Goal: Information Seeking & Learning: Compare options

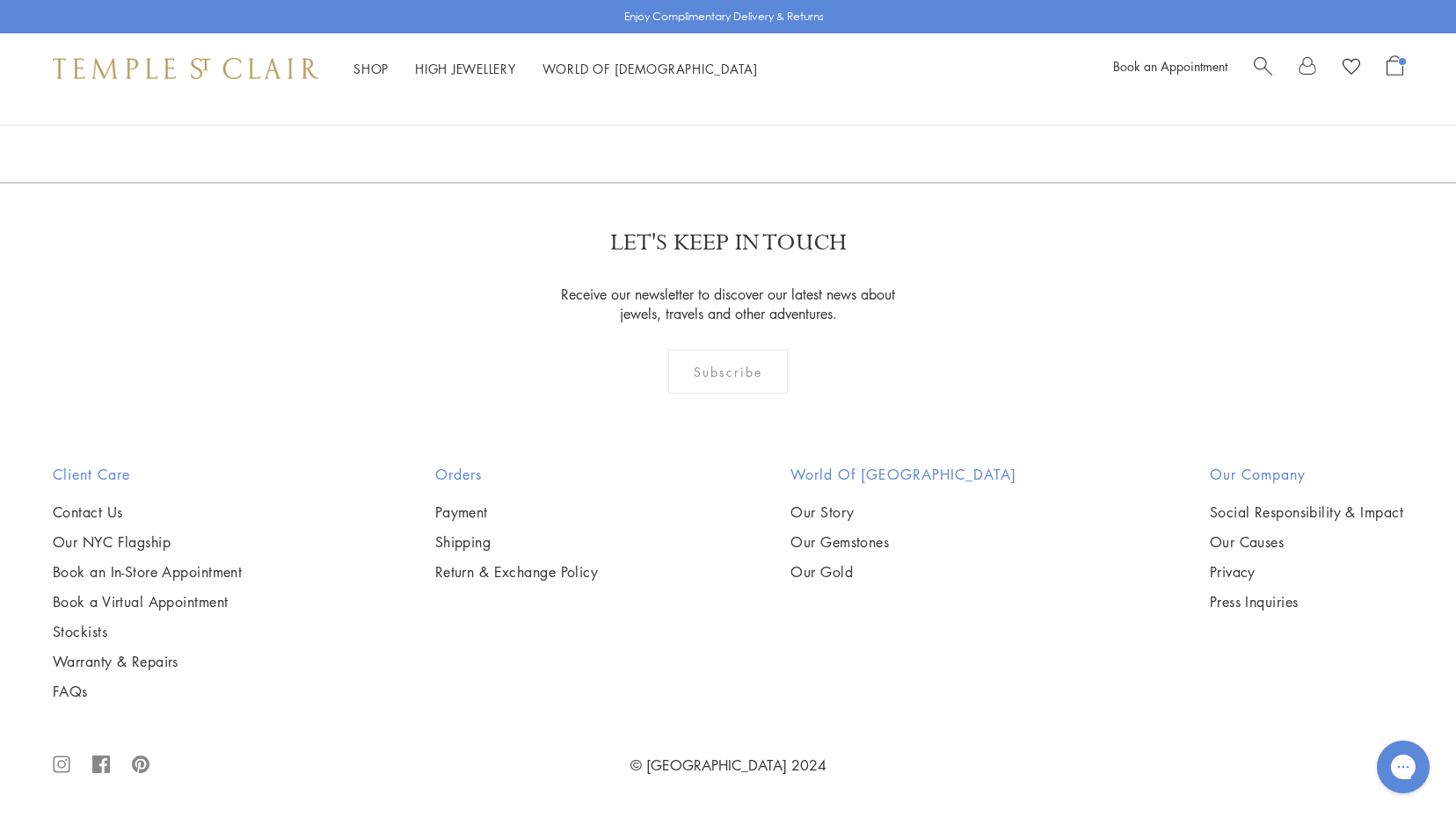
scroll to position [7304, 0]
click at [0, 0] on img at bounding box center [0, 0] width 0 height 0
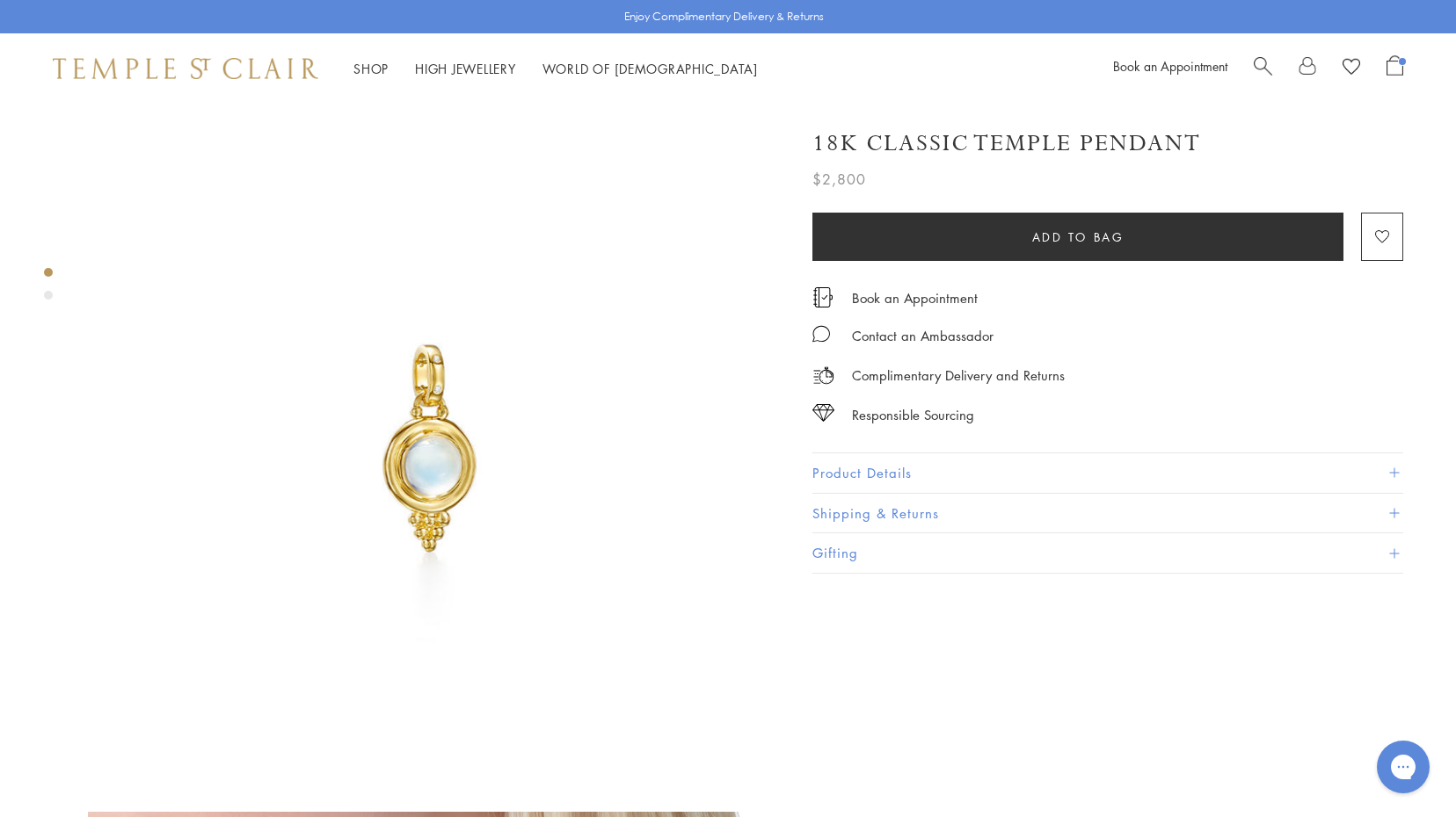
click at [821, 462] on button "Product Details" at bounding box center [1108, 473] width 591 height 39
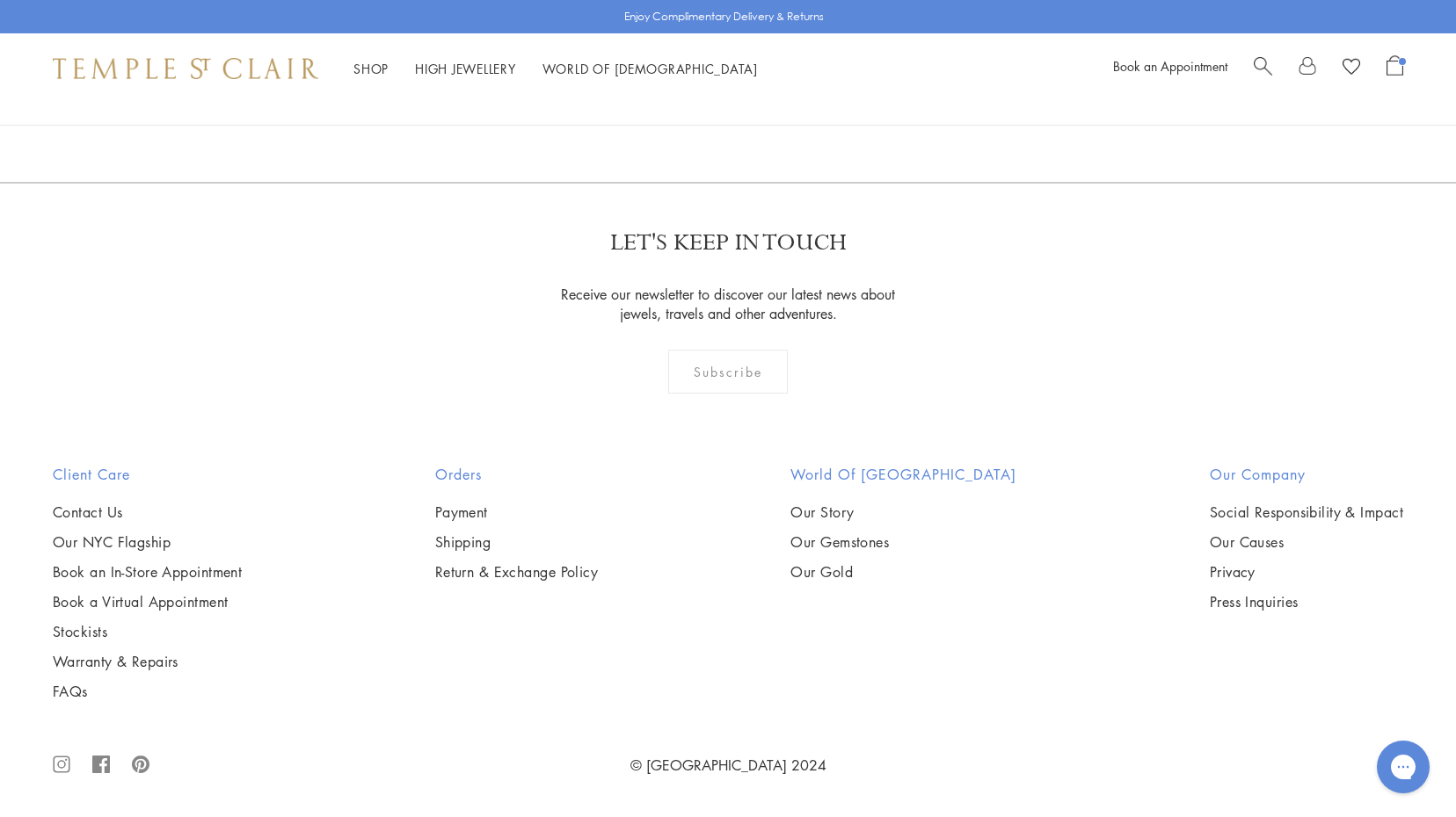
scroll to position [7277, 0]
click at [0, 0] on img at bounding box center [0, 0] width 0 height 0
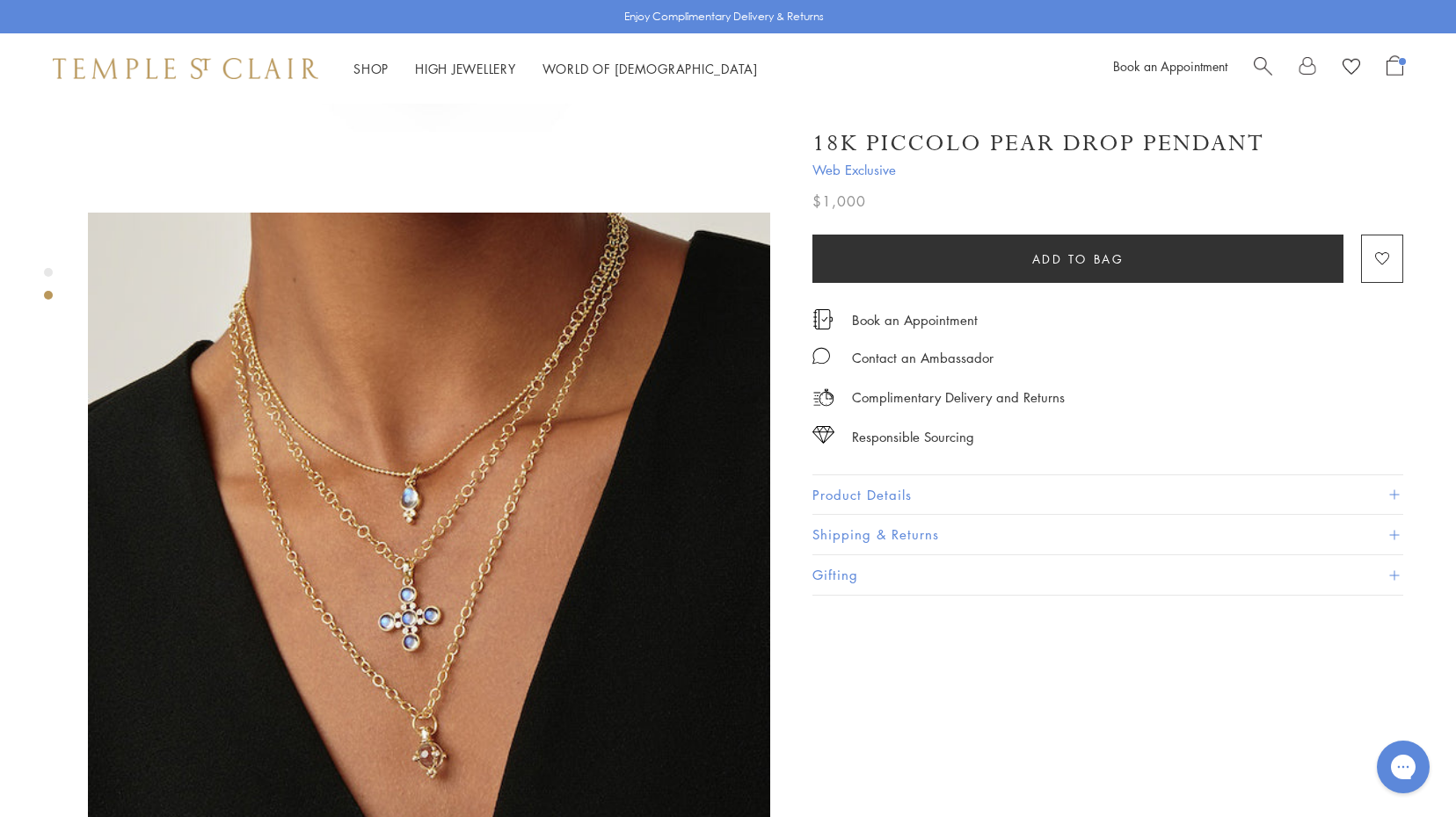
scroll to position [581, 0]
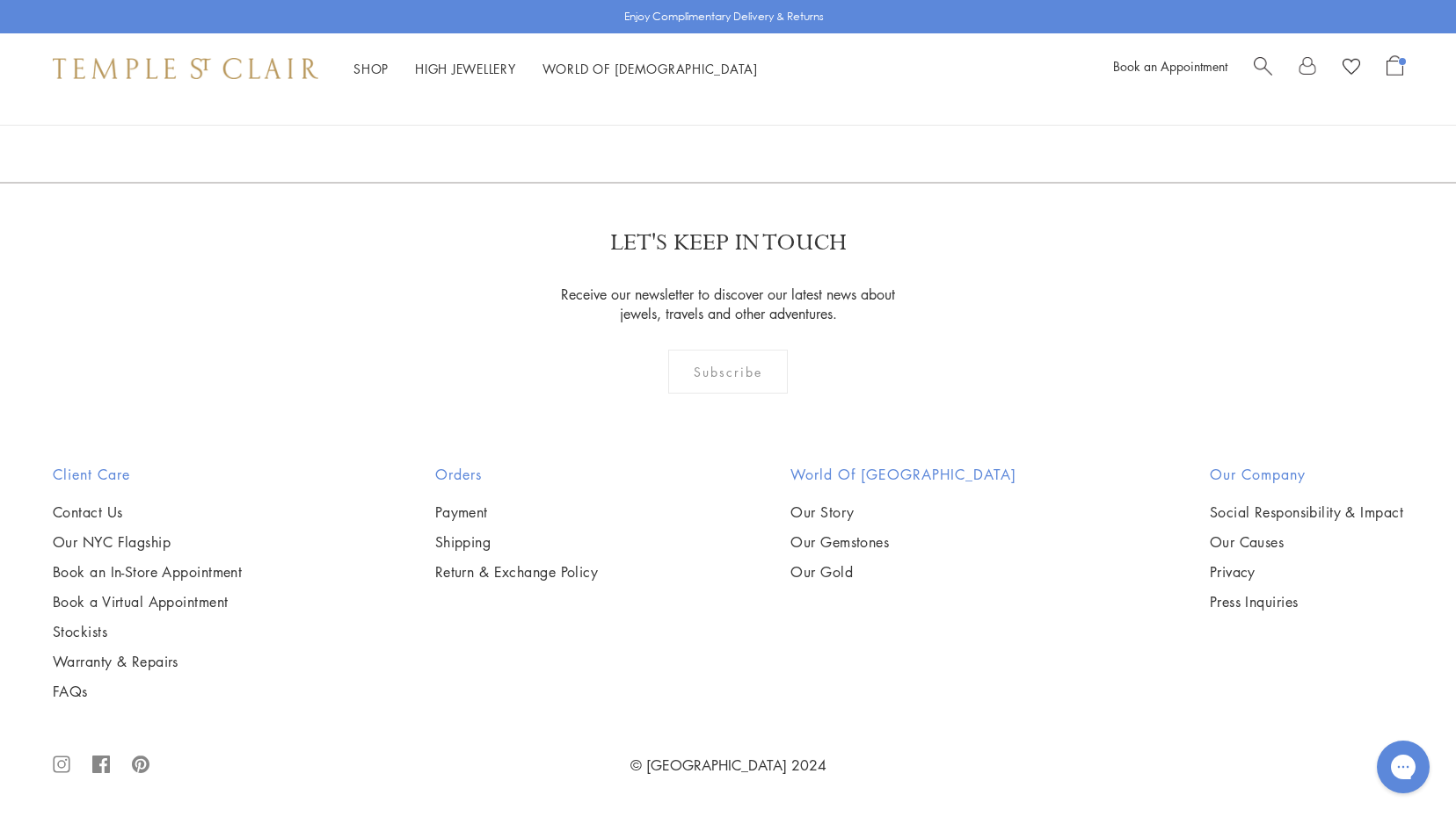
scroll to position [7210, 0]
click at [0, 0] on img at bounding box center [0, 0] width 0 height 0
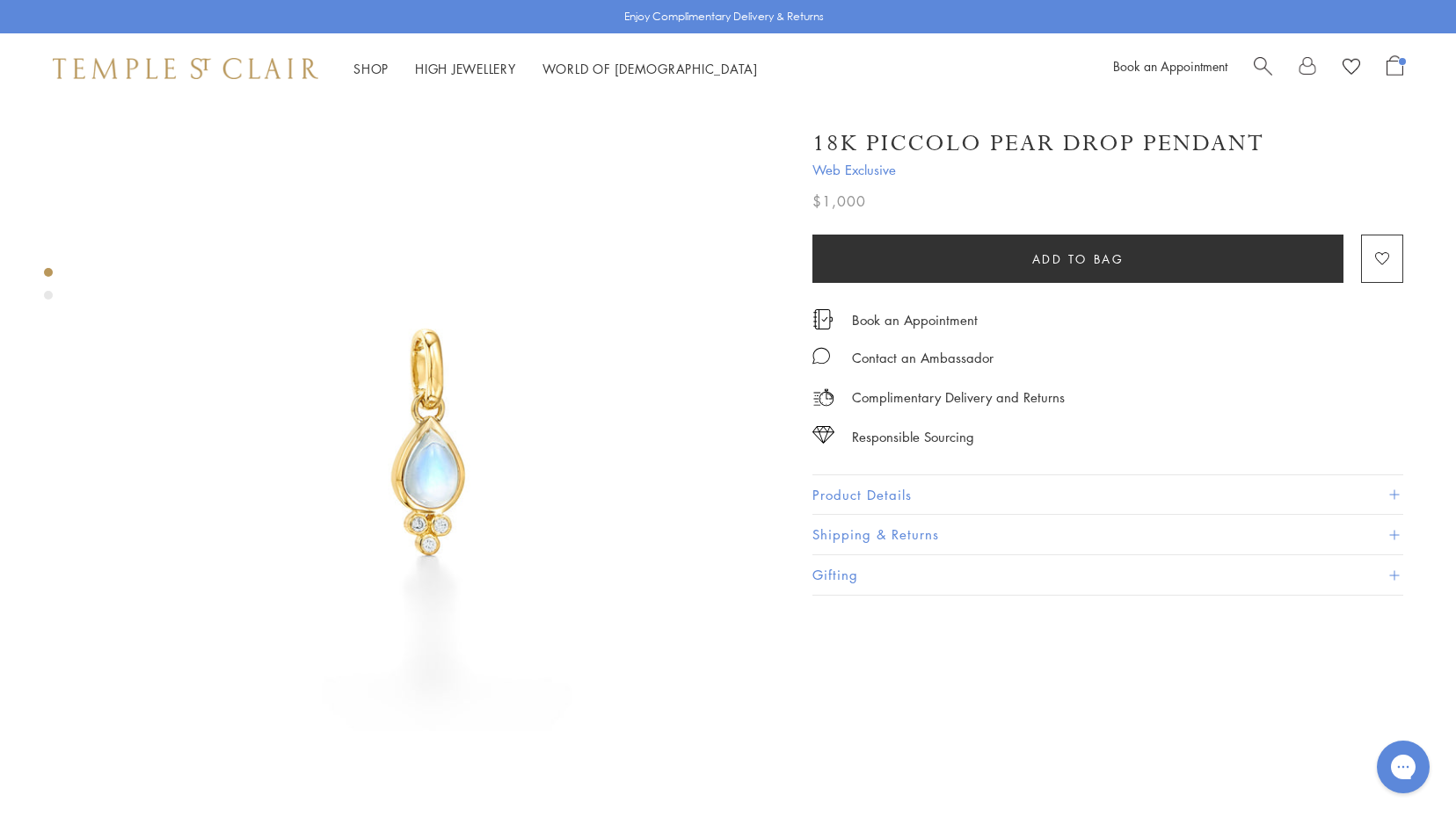
click at [788, 486] on div "18K Piccolo Pear Drop Pendant Web Exclusive $1,000 The 18K Piccolo Pear Drop Pe…" at bounding box center [1095, 353] width 615 height 485
click at [841, 487] on button "Product Details" at bounding box center [1108, 495] width 591 height 39
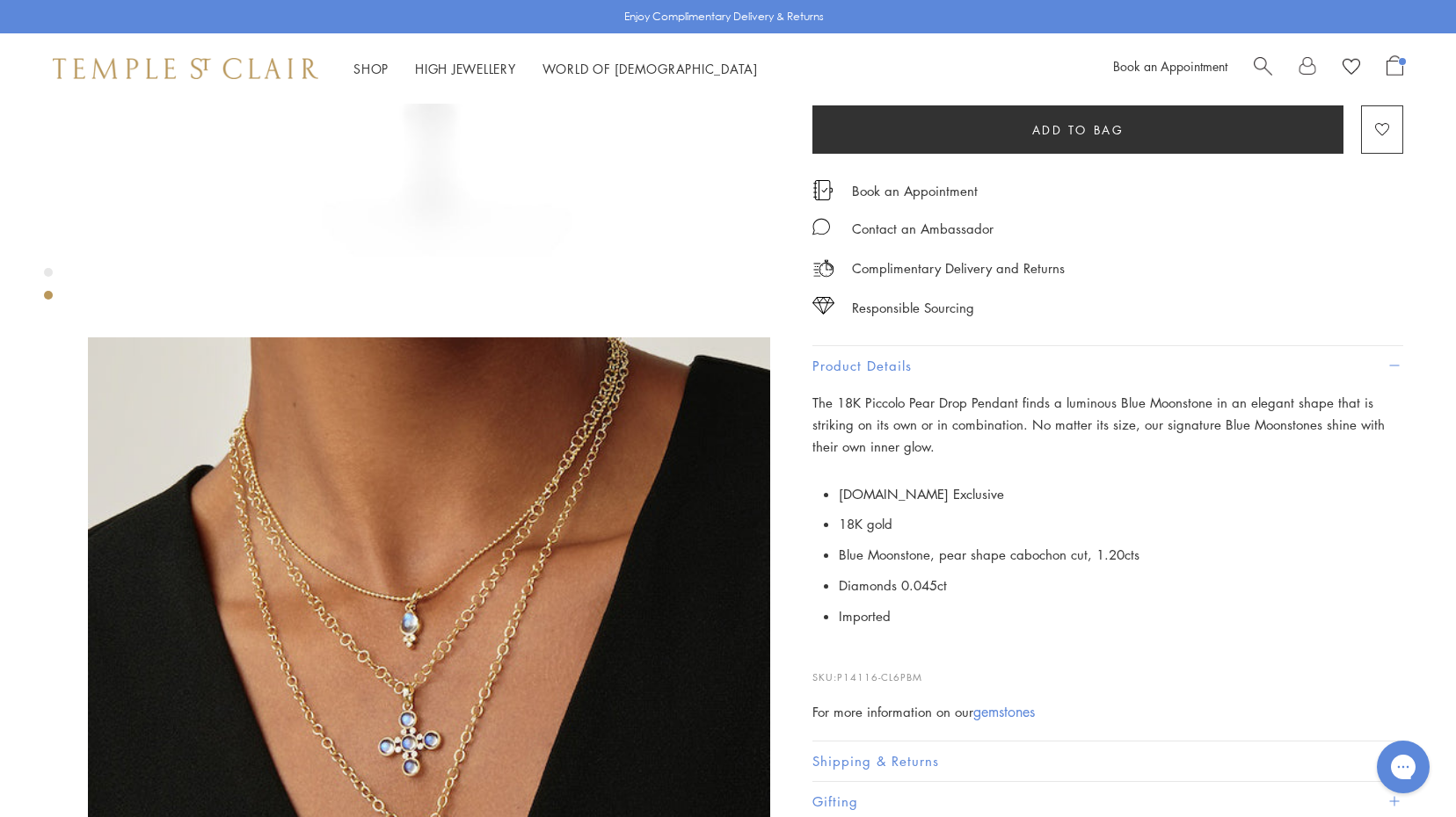
scroll to position [483, 0]
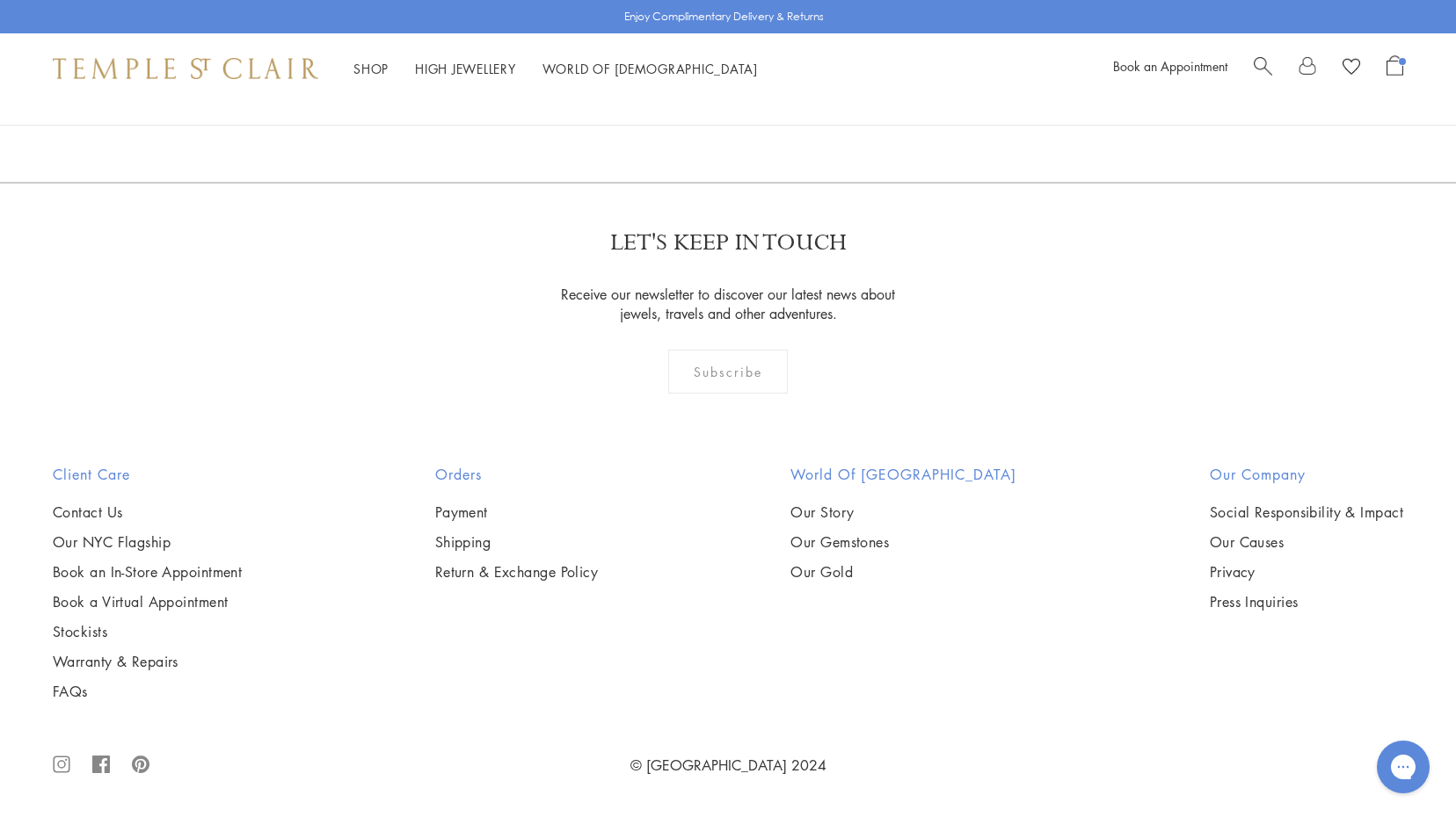
click at [0, 0] on img at bounding box center [0, 0] width 0 height 0
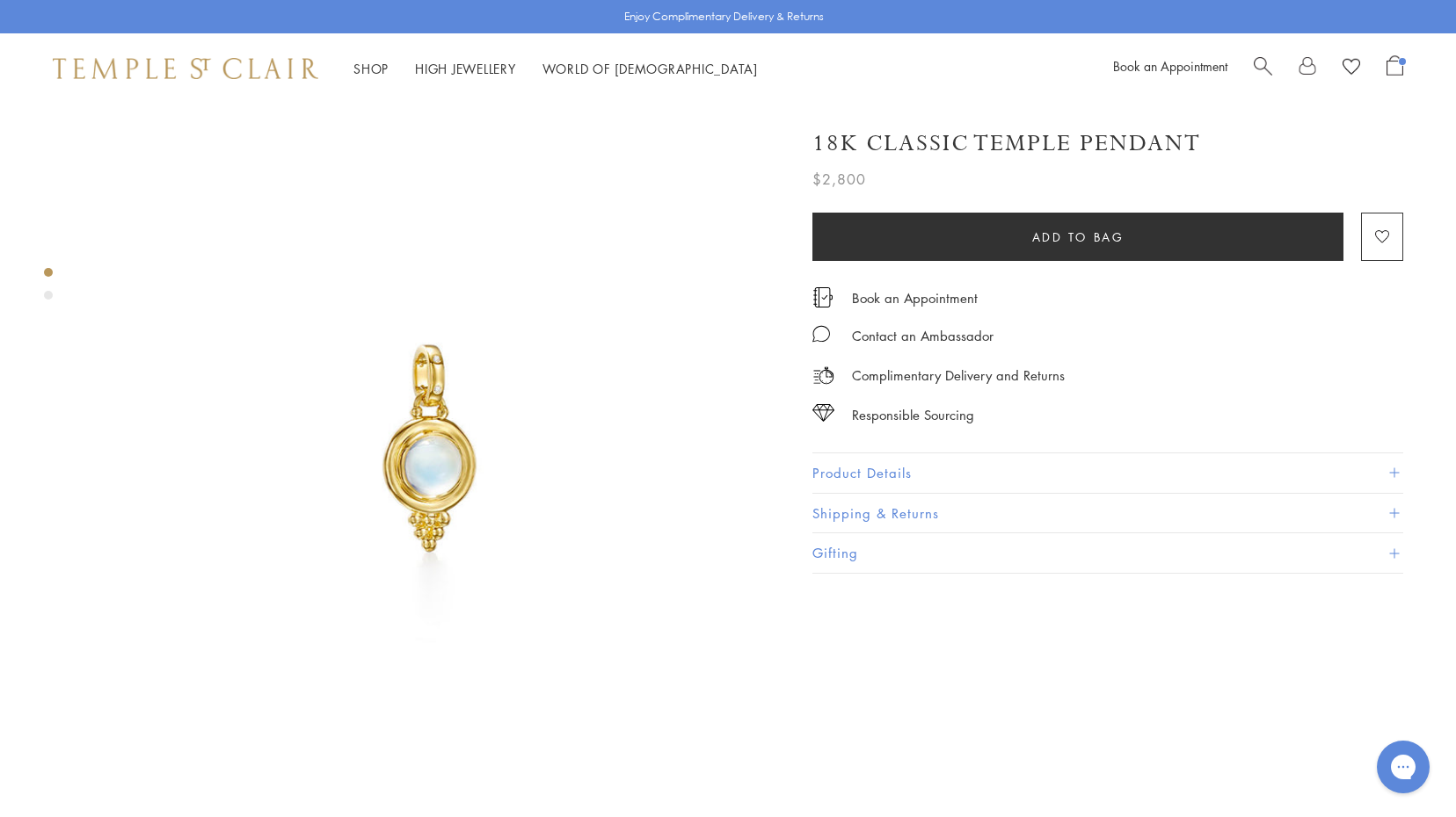
click at [908, 467] on button "Product Details" at bounding box center [1108, 473] width 591 height 39
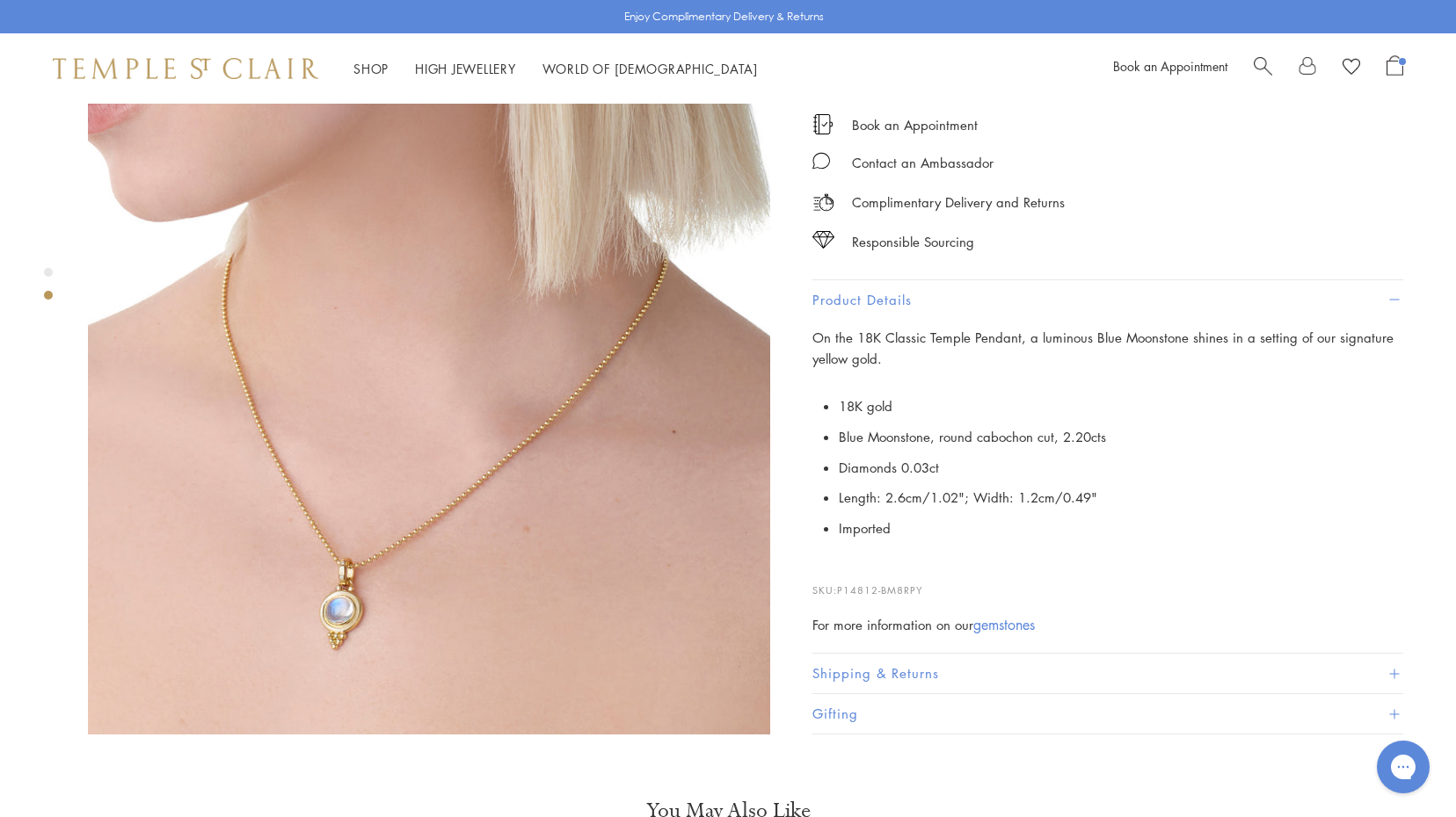
scroll to position [759, 3]
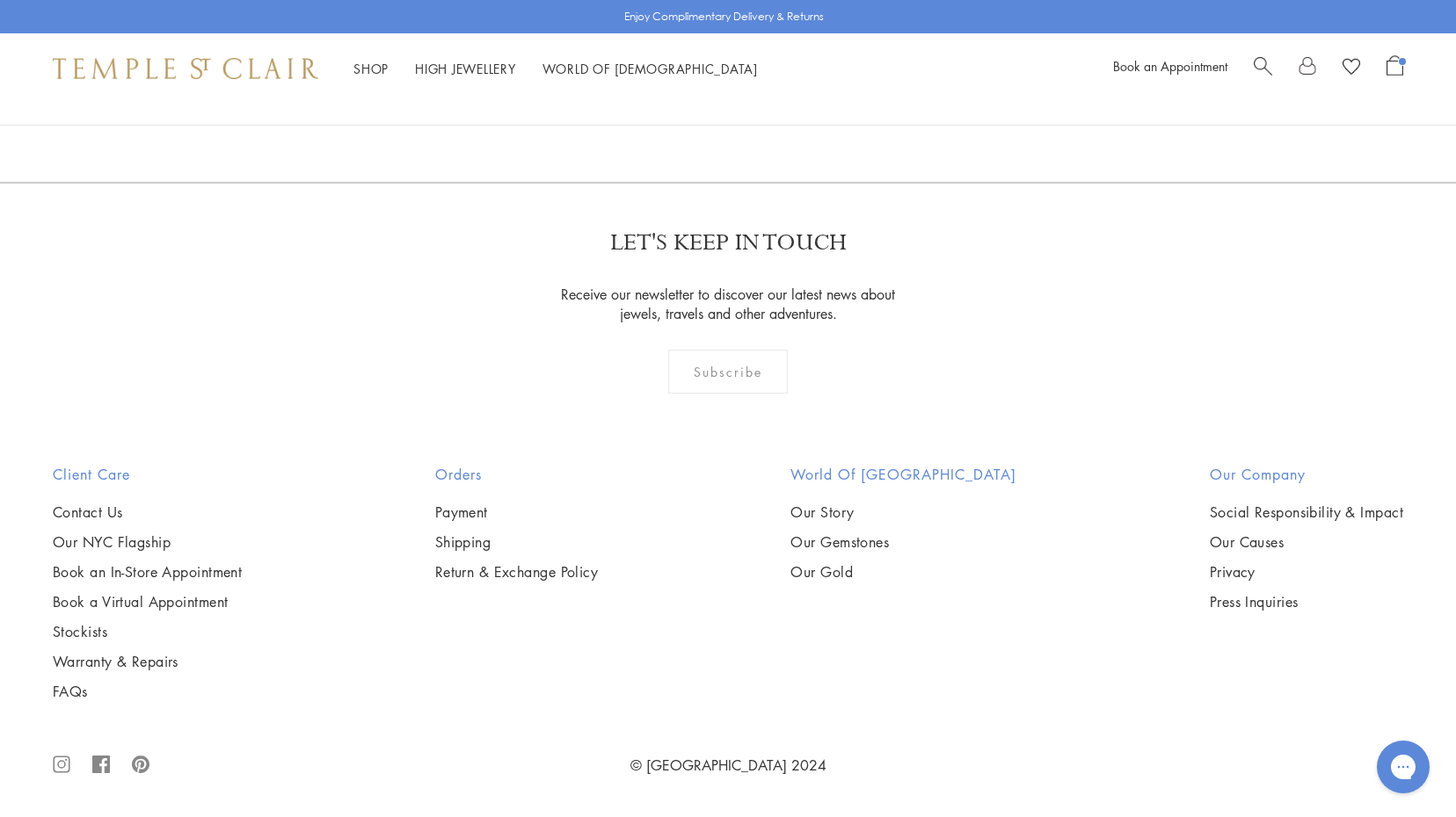
click at [0, 0] on img at bounding box center [0, 0] width 0 height 0
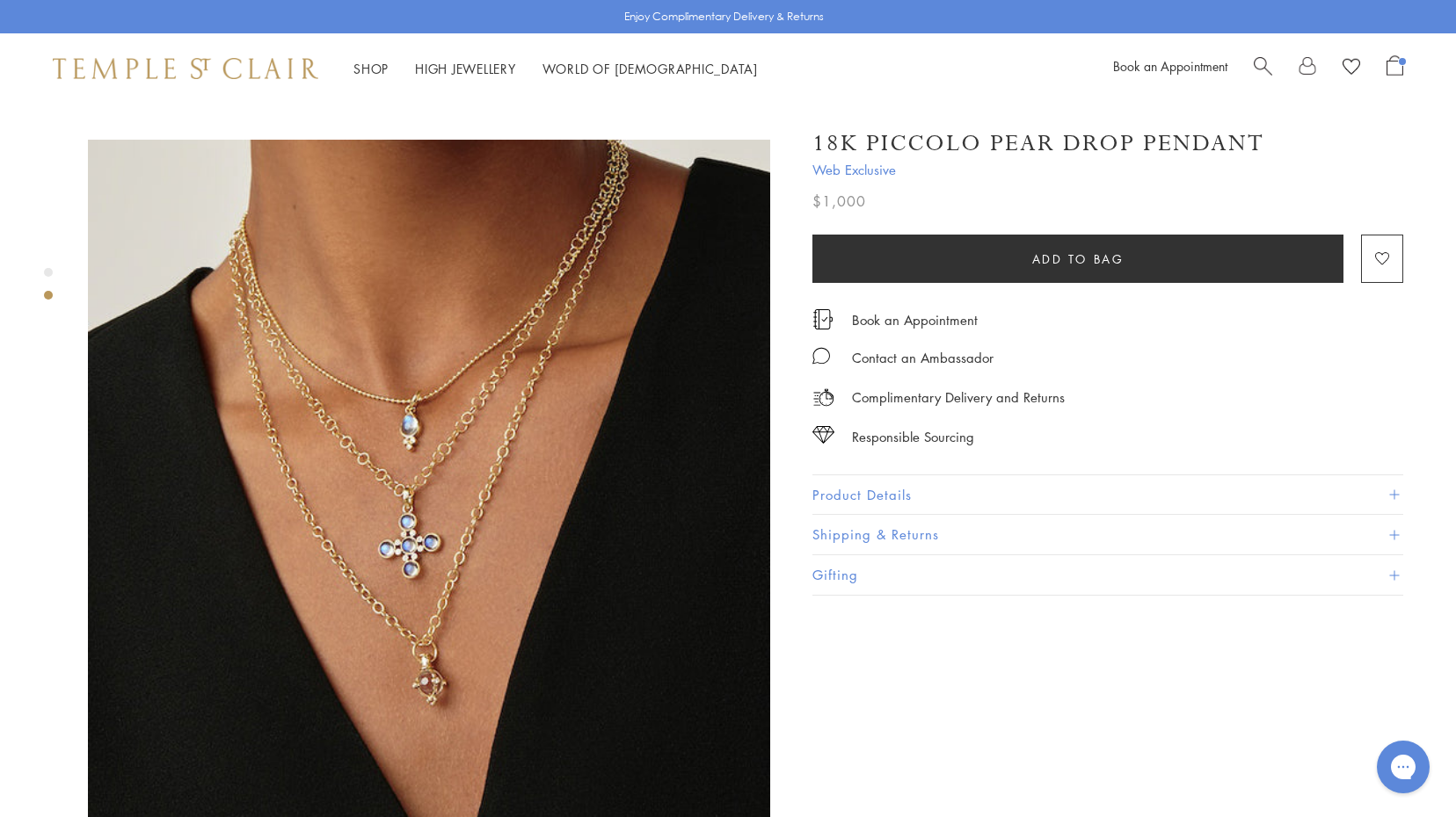
scroll to position [693, 0]
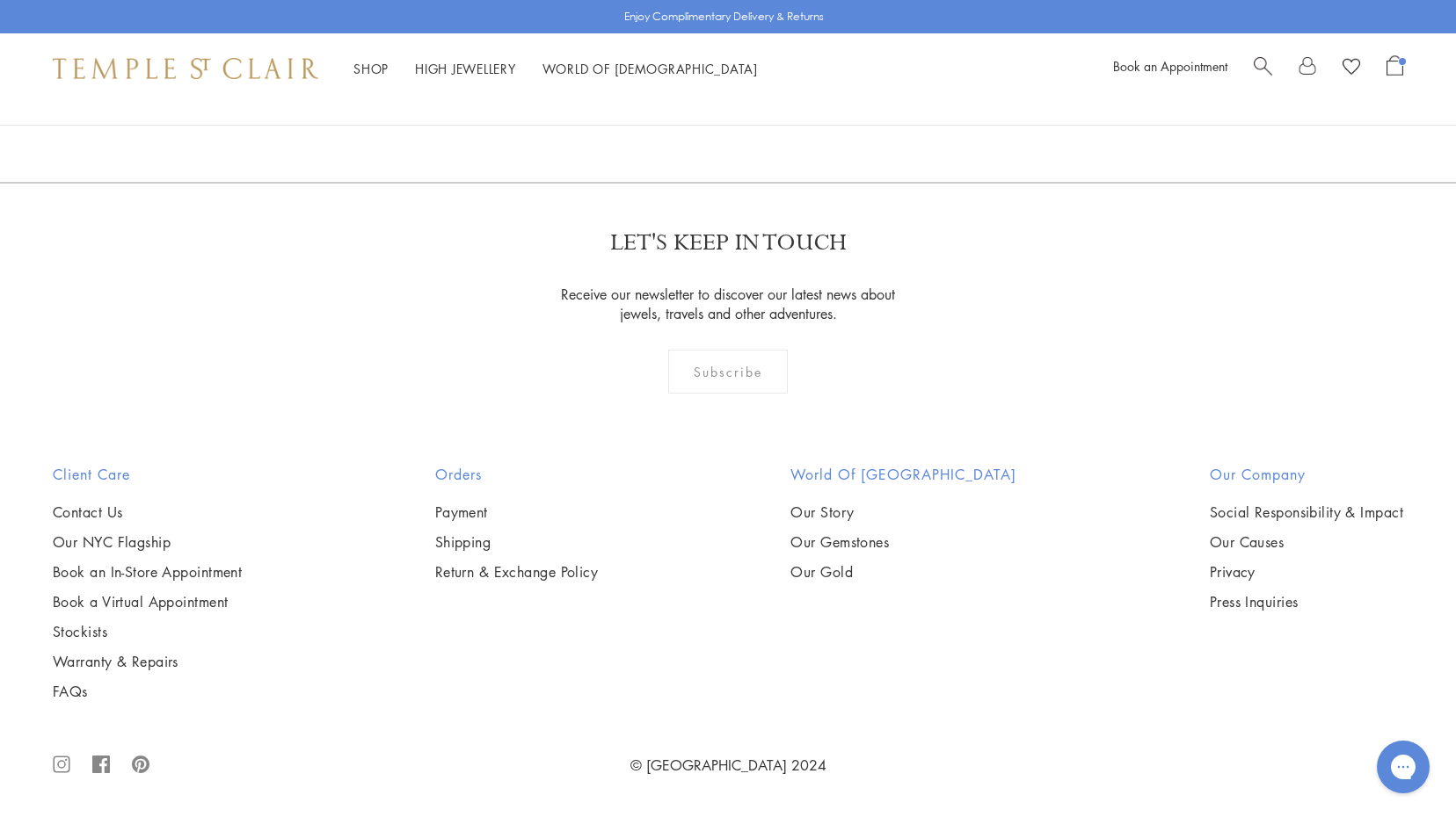
scroll to position [7240, 0]
click at [0, 0] on img at bounding box center [0, 0] width 0 height 0
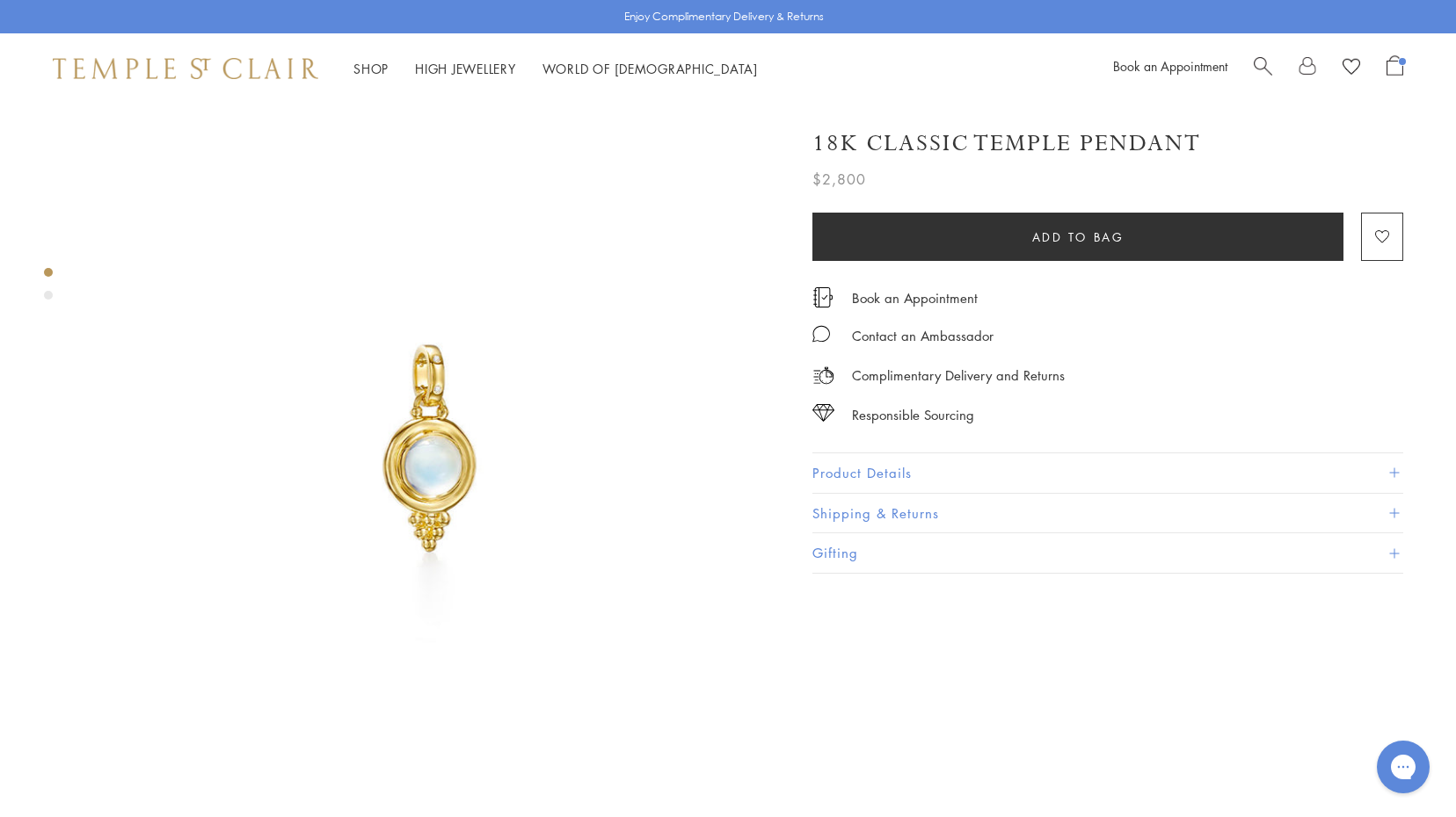
click at [890, 465] on button "Product Details" at bounding box center [1108, 473] width 591 height 39
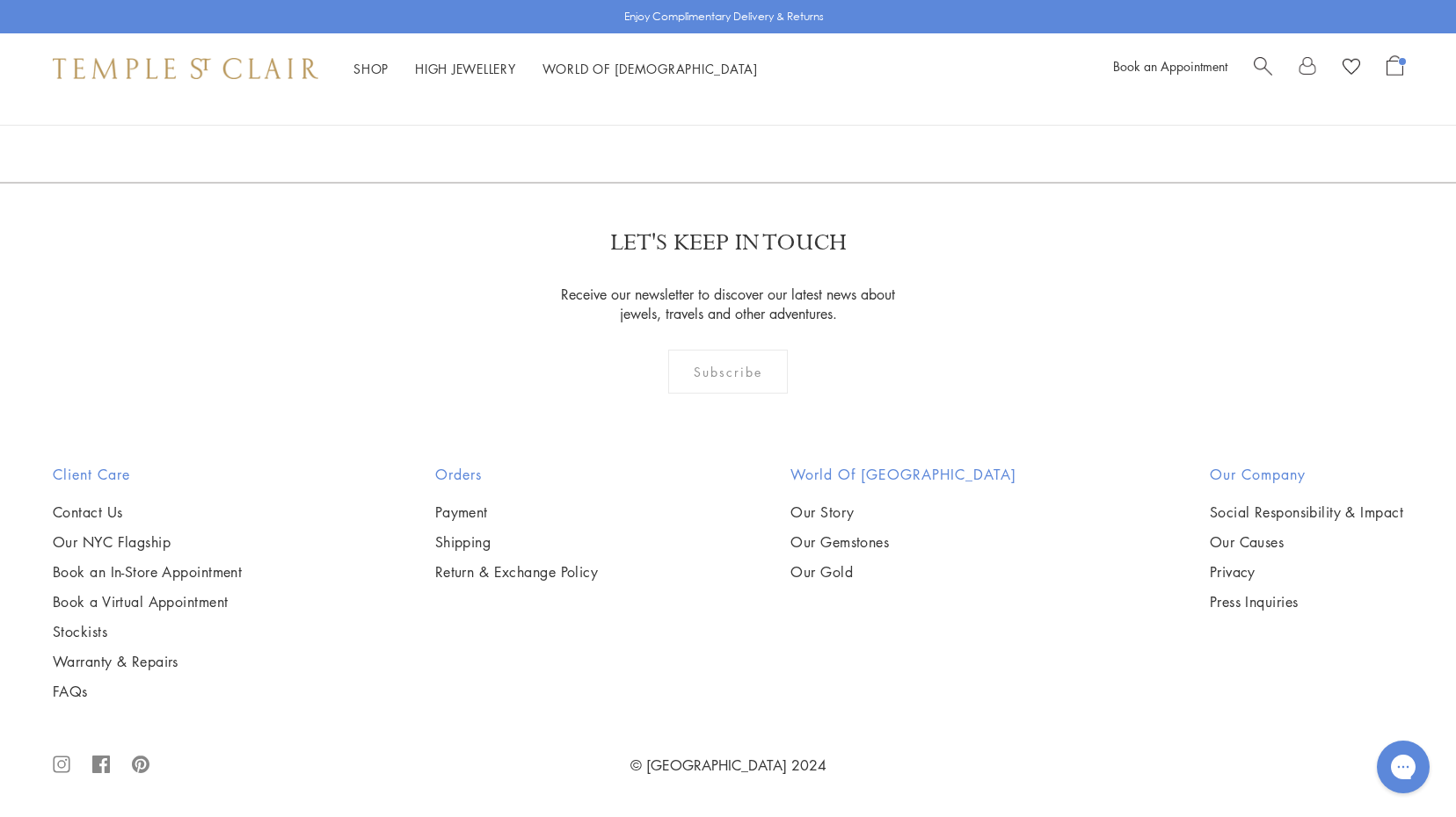
scroll to position [5560, 0]
click at [0, 0] on img at bounding box center [0, 0] width 0 height 0
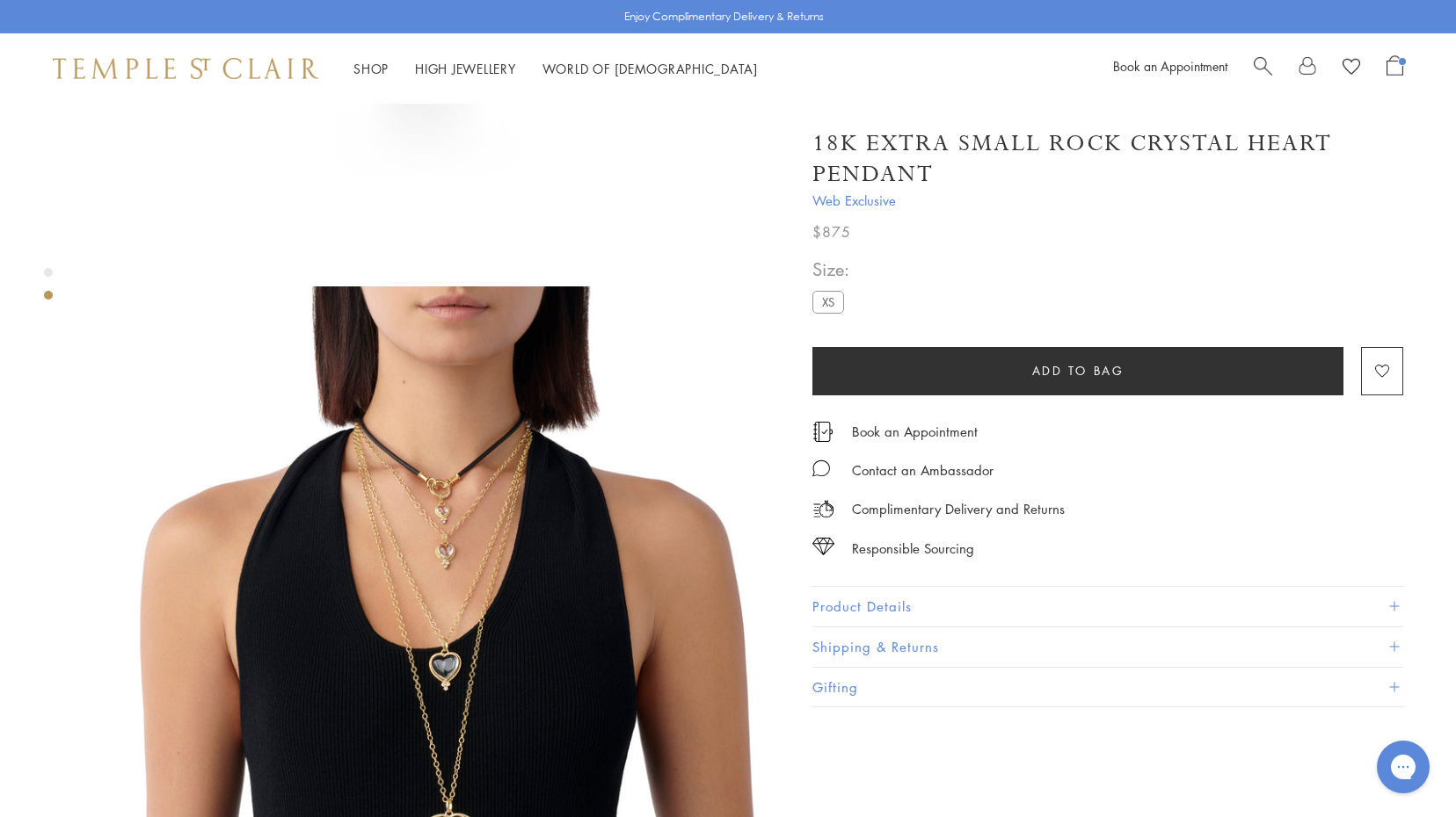
scroll to position [530, 0]
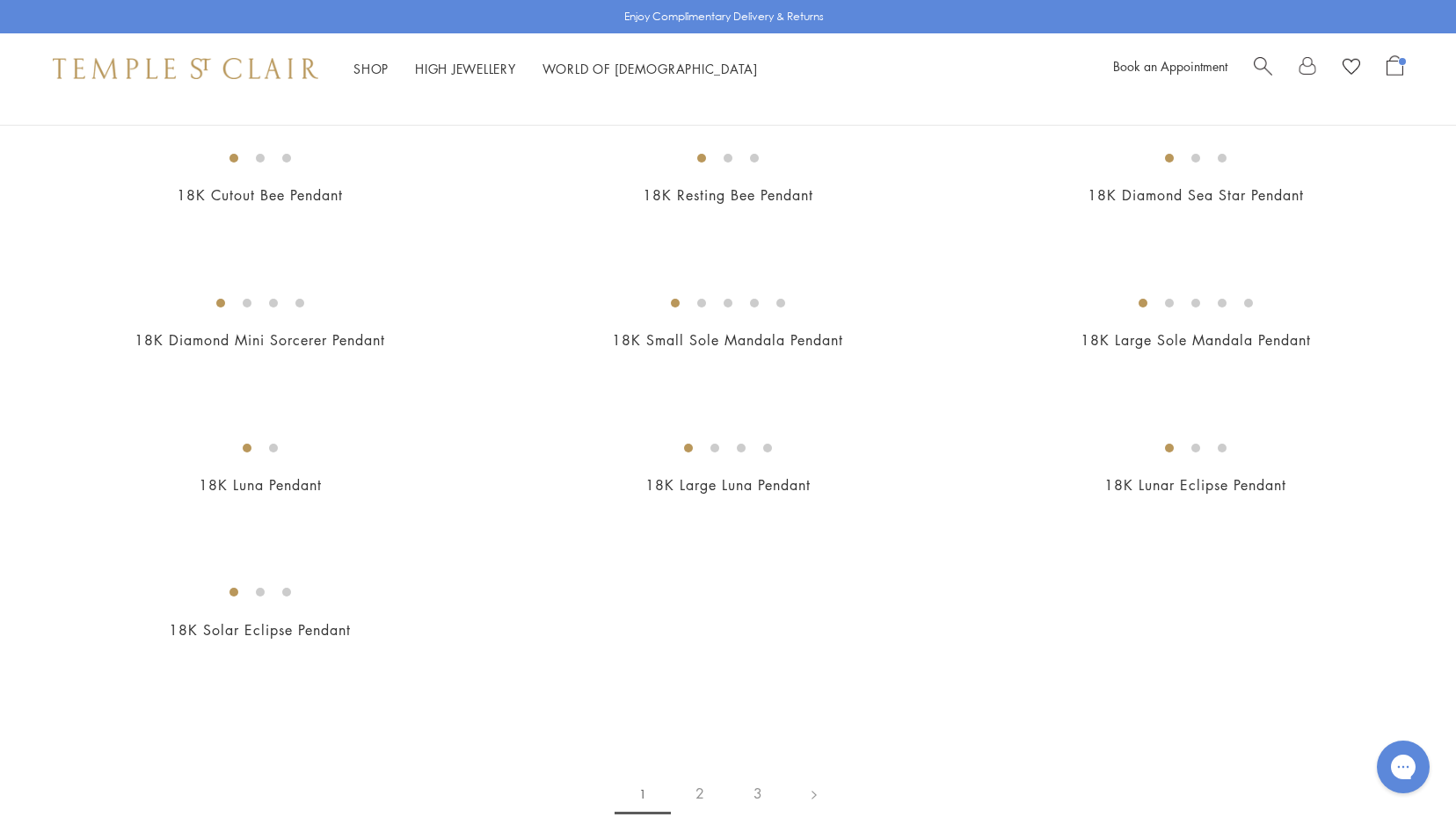
scroll to position [2795, 0]
click at [0, 0] on img at bounding box center [0, 0] width 0 height 0
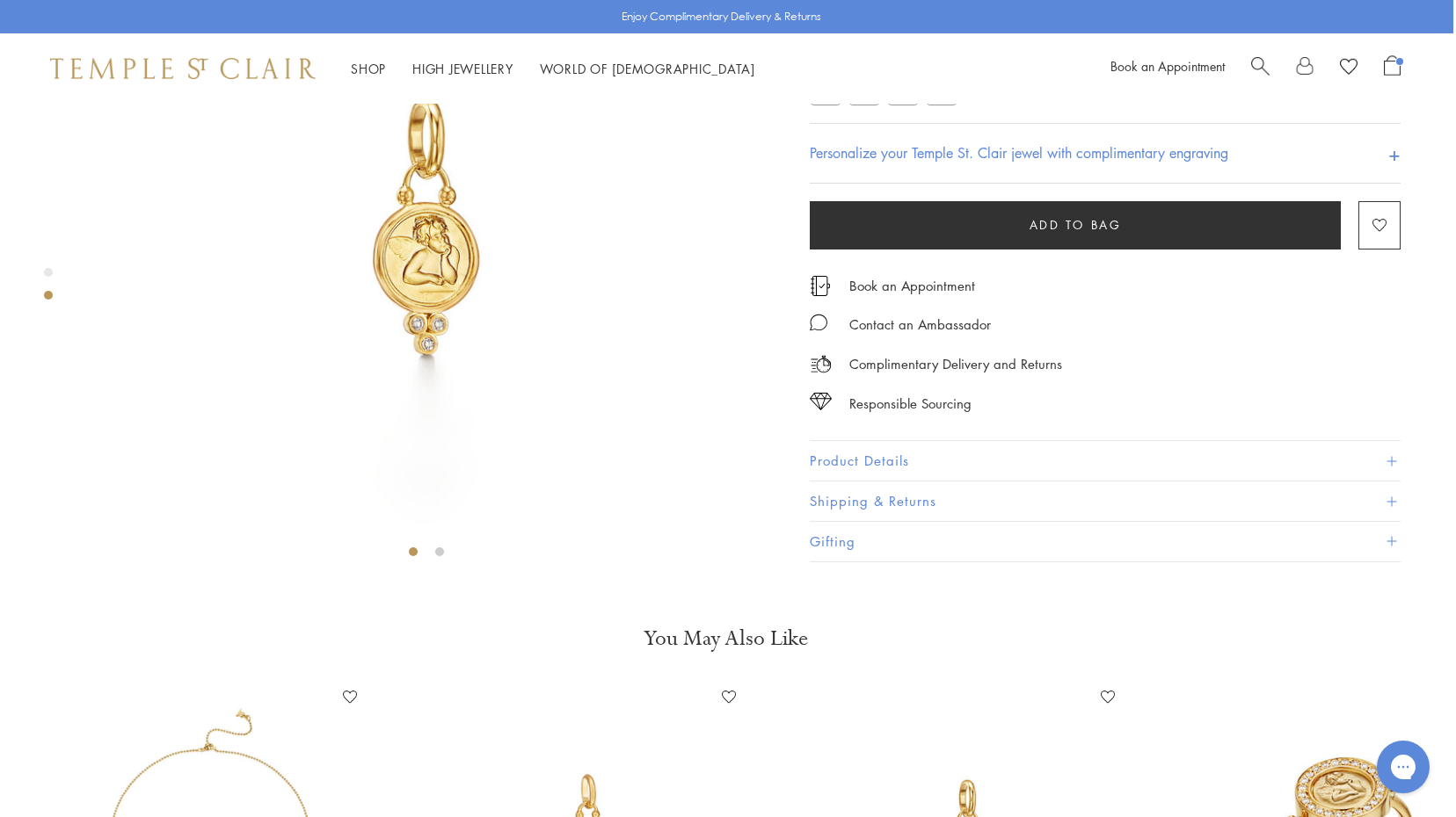
scroll to position [0, 3]
